Goal: Navigation & Orientation: Find specific page/section

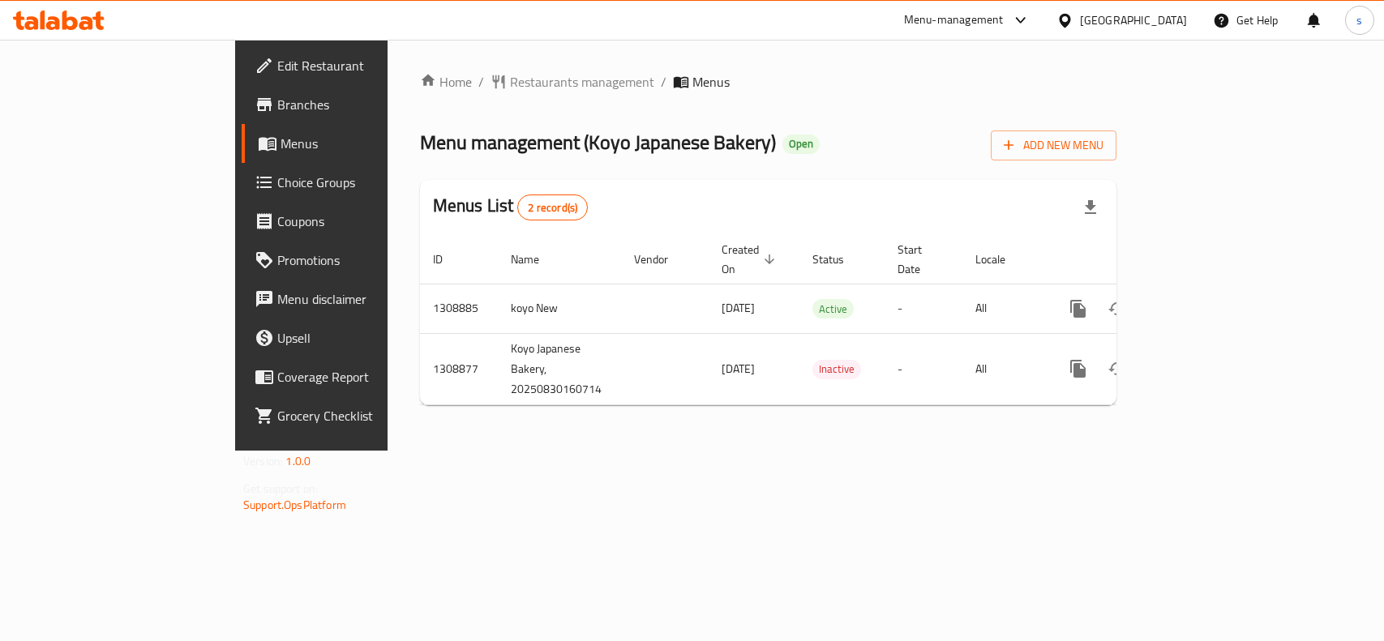
click at [1171, 19] on div "[GEOGRAPHIC_DATA]" at bounding box center [1133, 20] width 107 height 18
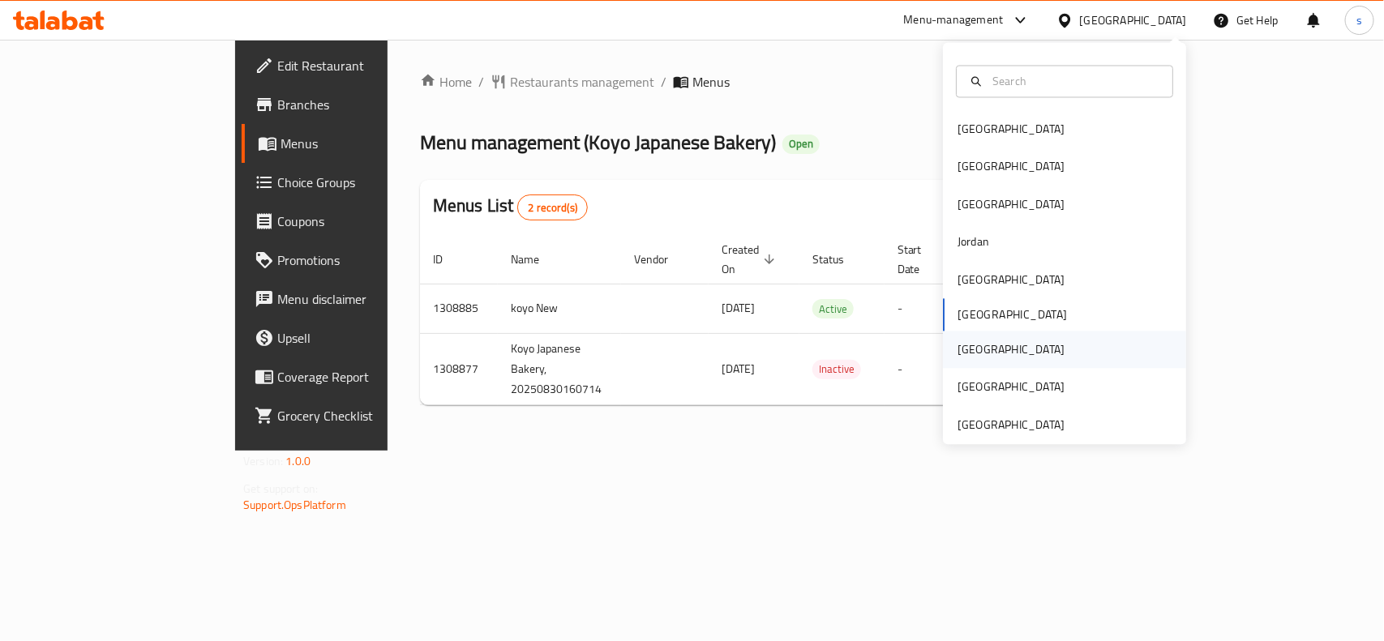
click at [973, 350] on div "[GEOGRAPHIC_DATA]" at bounding box center [1010, 350] width 133 height 37
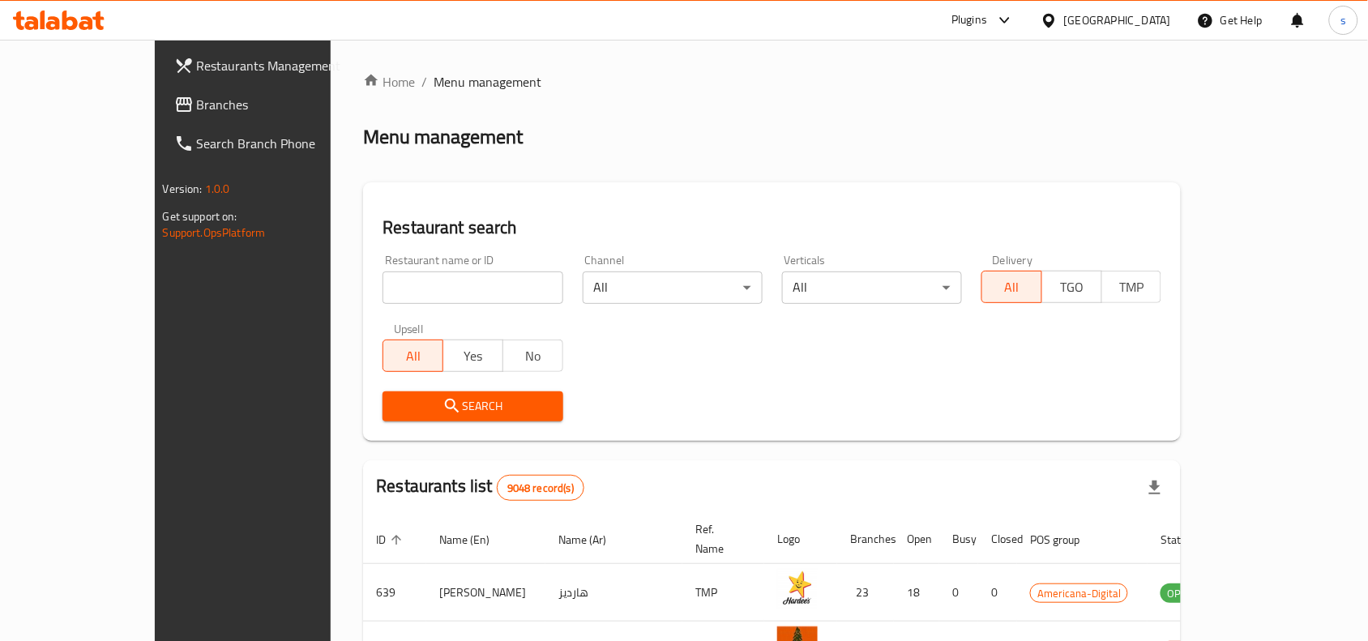
click at [197, 102] on span "Branches" at bounding box center [283, 104] width 173 height 19
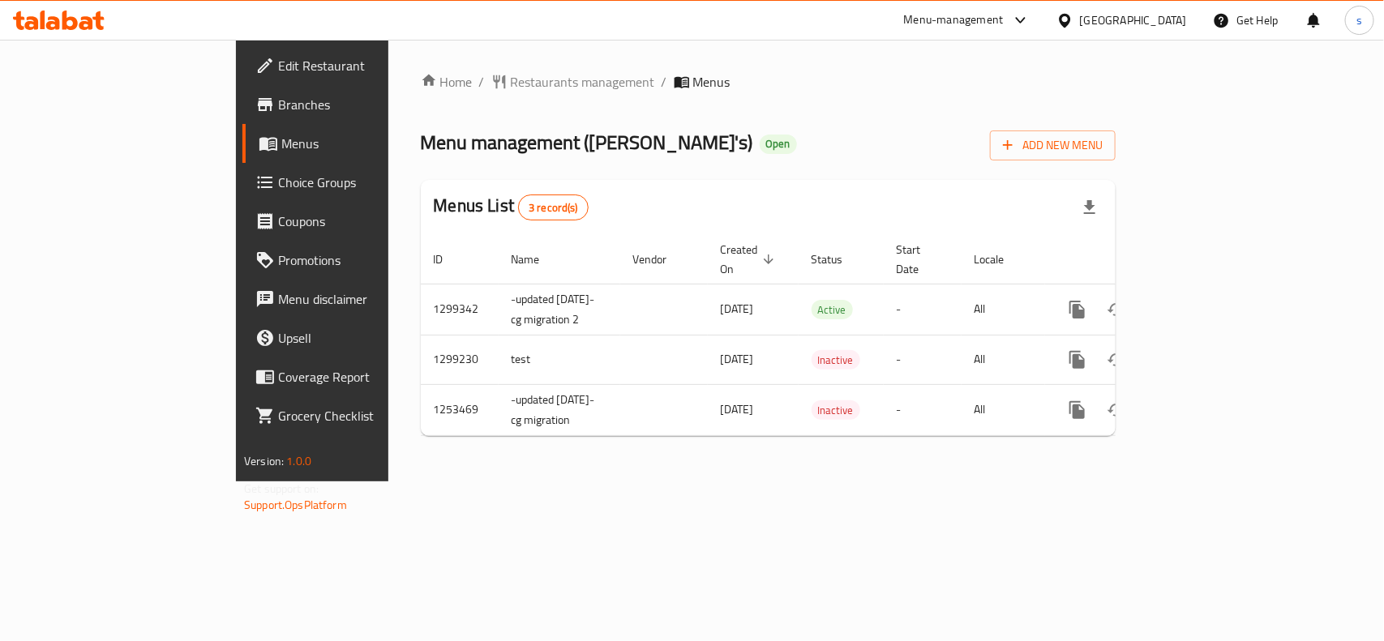
click at [1080, 14] on div at bounding box center [1068, 20] width 24 height 18
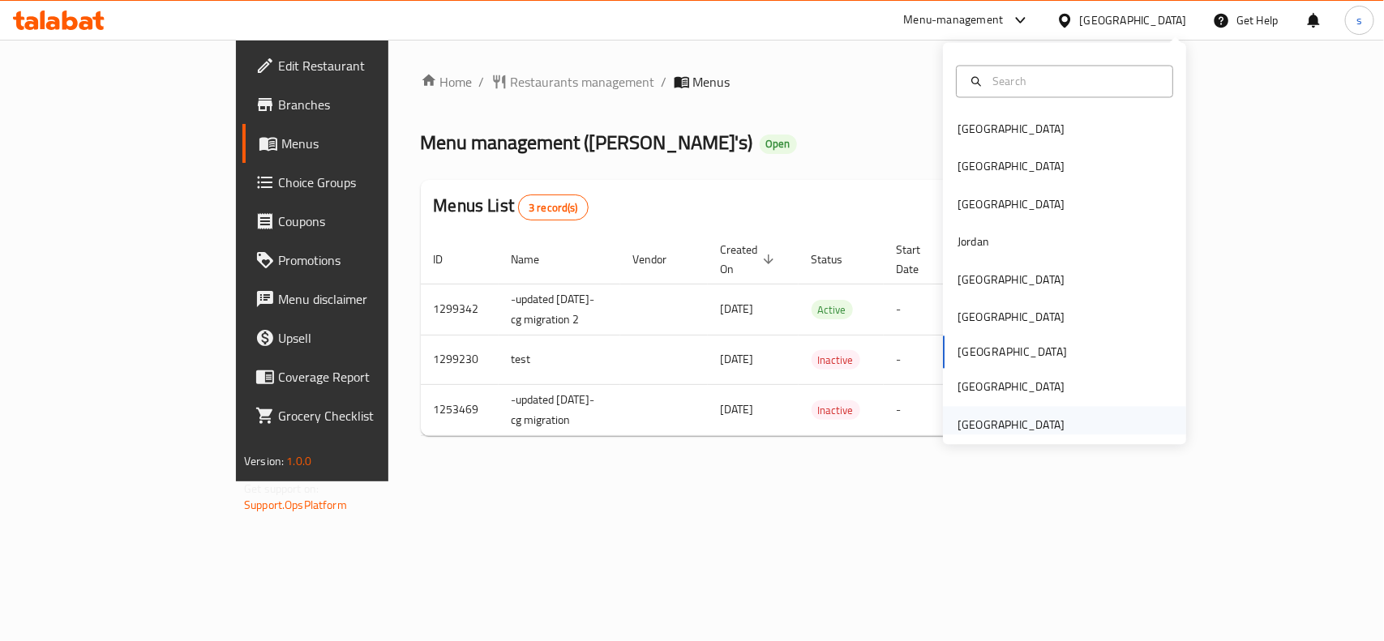
click at [1026, 424] on div "[GEOGRAPHIC_DATA]" at bounding box center [1010, 425] width 107 height 18
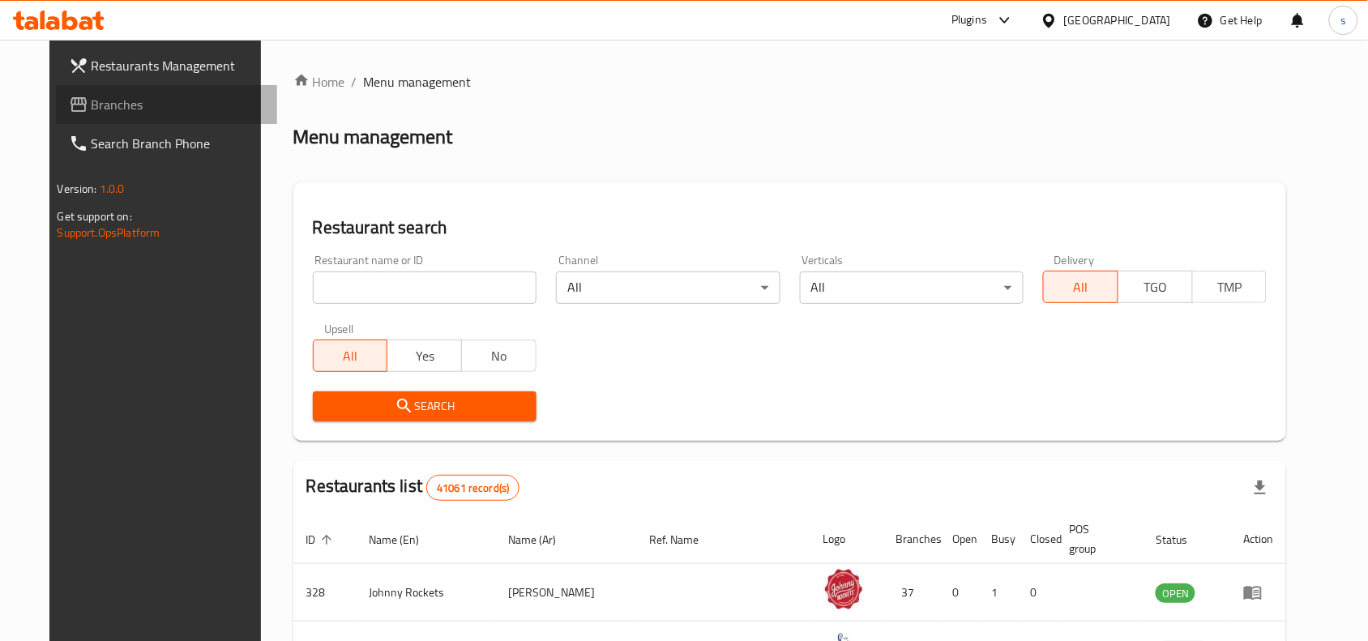
click at [92, 104] on span "Branches" at bounding box center [178, 104] width 173 height 19
